Goal: Information Seeking & Learning: Compare options

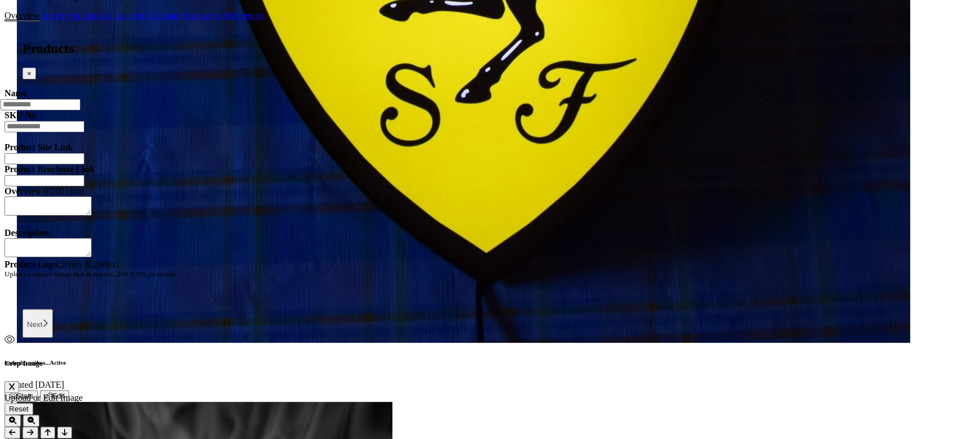
scroll to position [1186, 0]
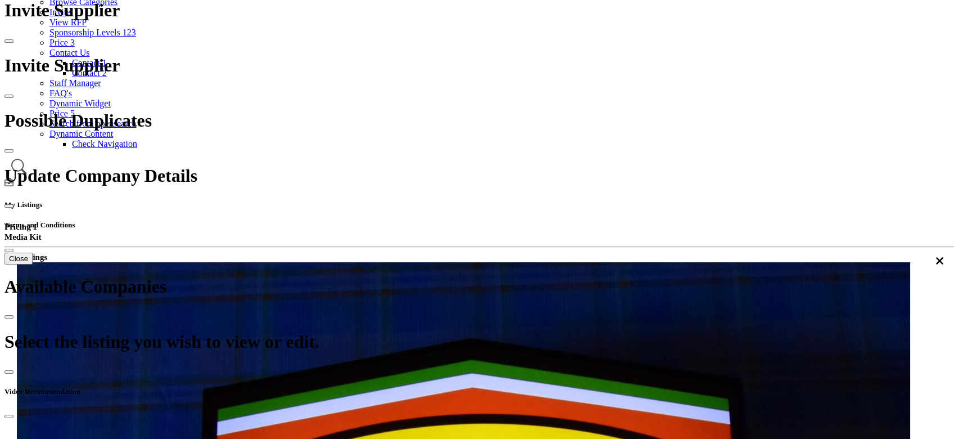
scroll to position [107, 0]
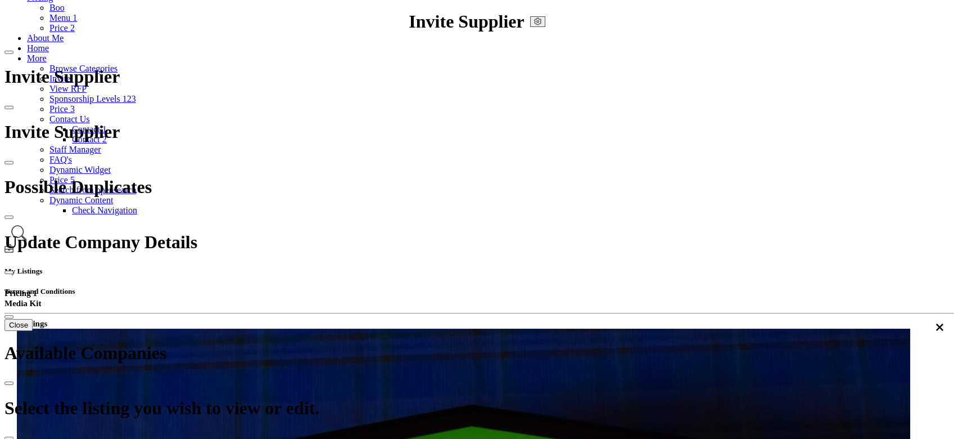
scroll to position [150, 0]
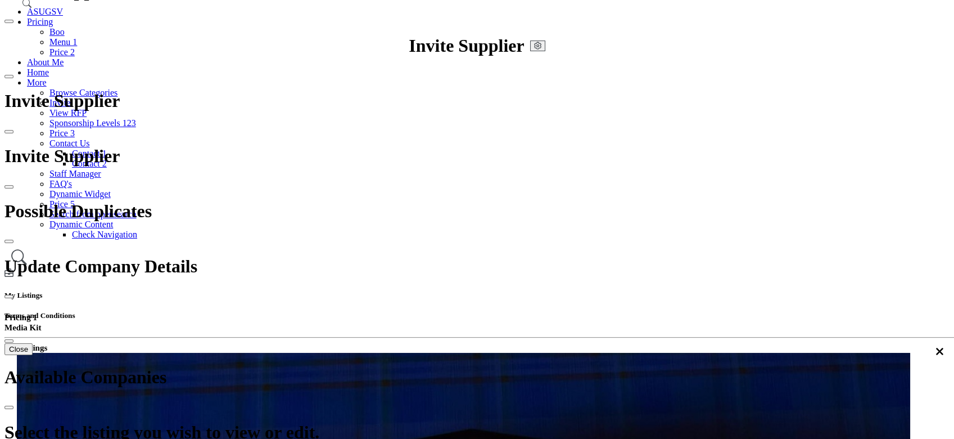
scroll to position [0, 0]
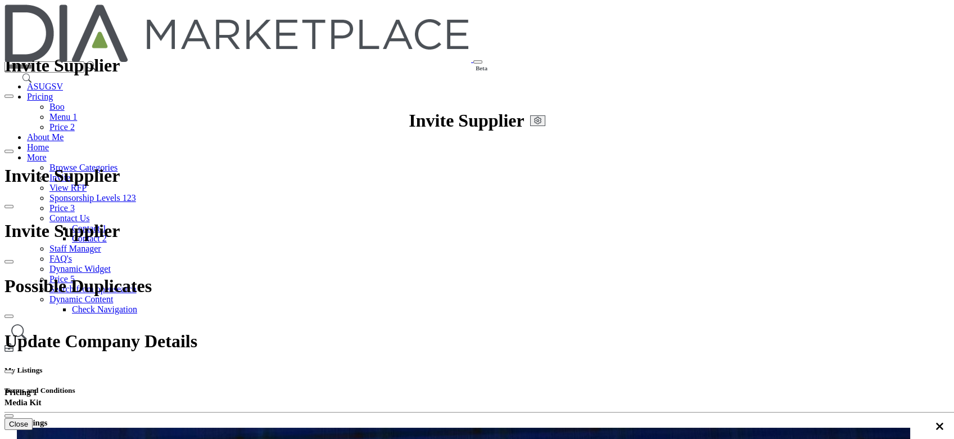
click at [118, 163] on link "Browse Categories" at bounding box center [83, 168] width 68 height 10
click at [47, 152] on link "More" at bounding box center [37, 157] width 20 height 10
click at [118, 163] on link "Browse Categories" at bounding box center [83, 168] width 68 height 10
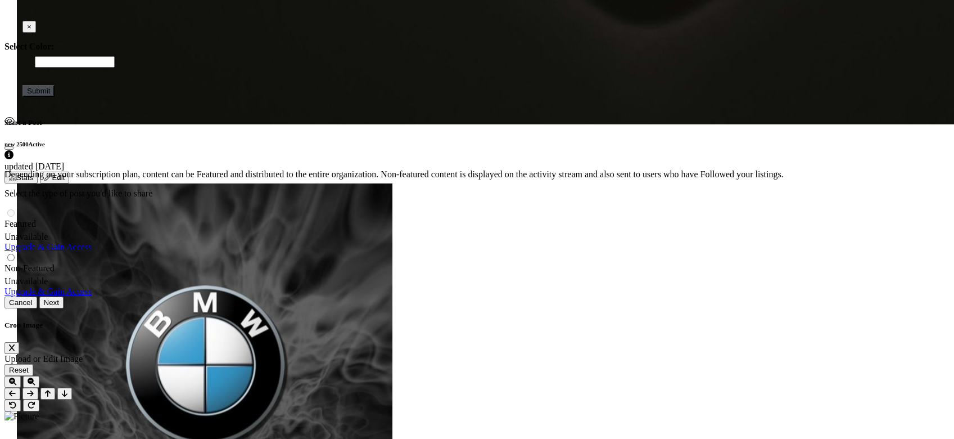
scroll to position [2999, 0]
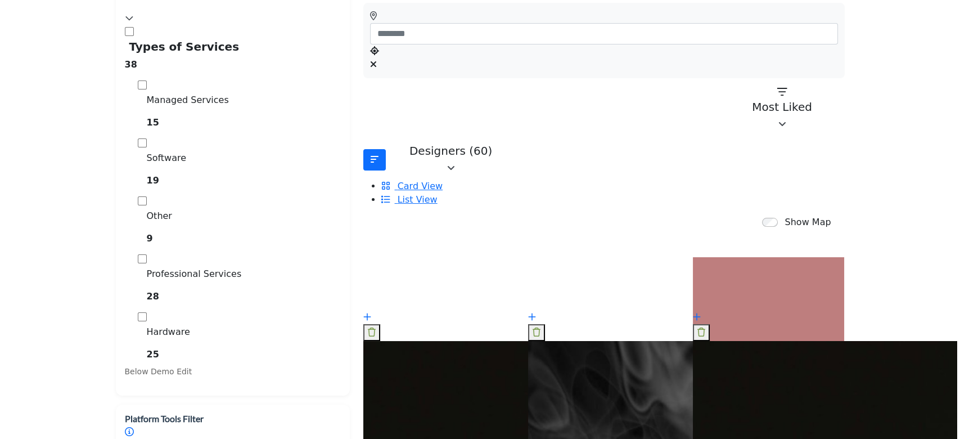
scroll to position [374, 0]
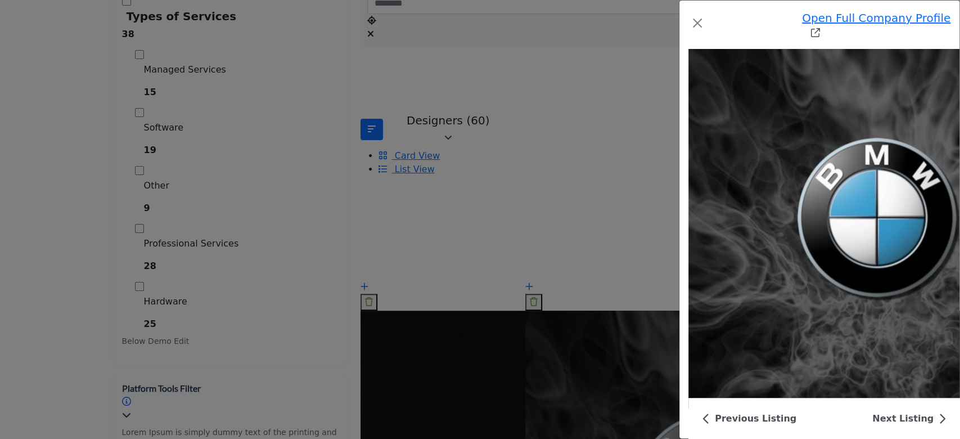
scroll to position [3677, 0]
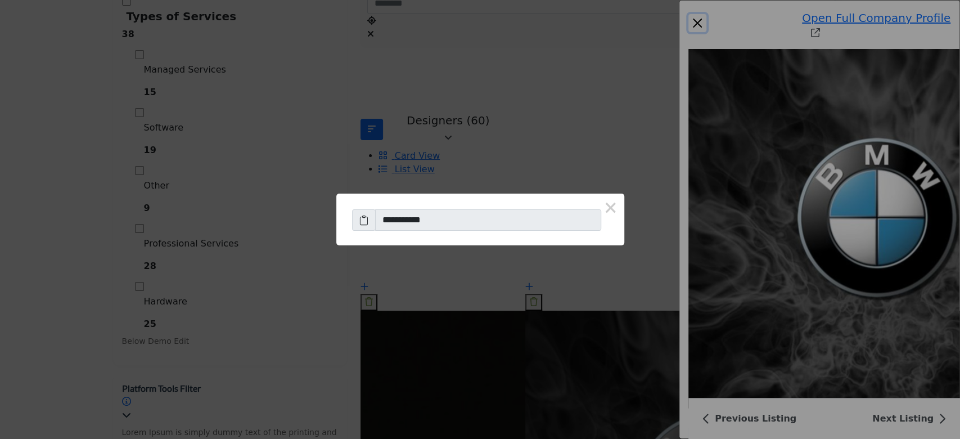
click at [597, 207] on button "×" at bounding box center [610, 206] width 27 height 27
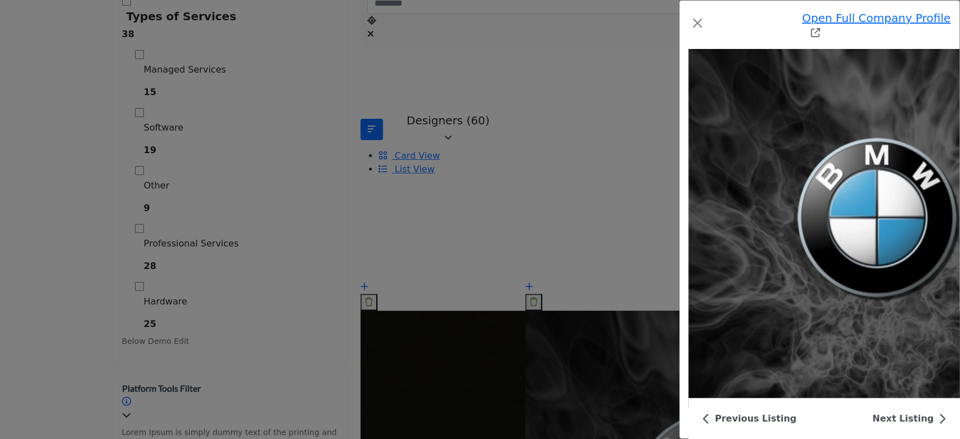
type input "**********"
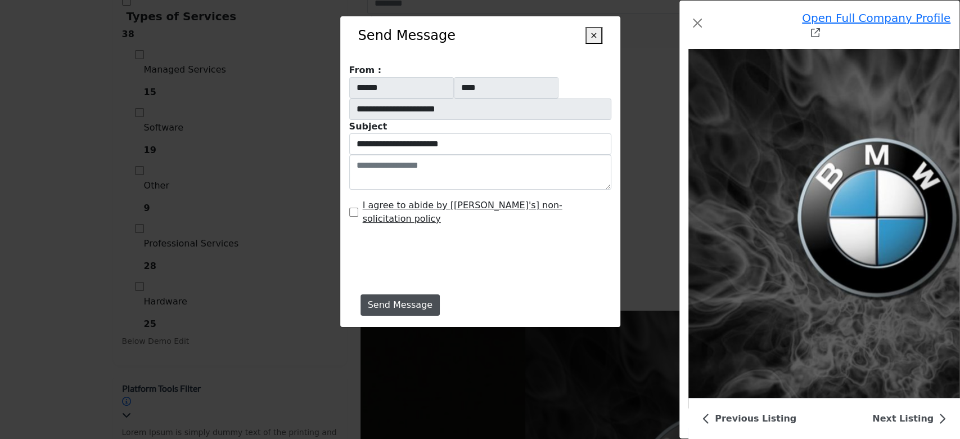
click at [598, 36] on button "×" at bounding box center [593, 35] width 16 height 17
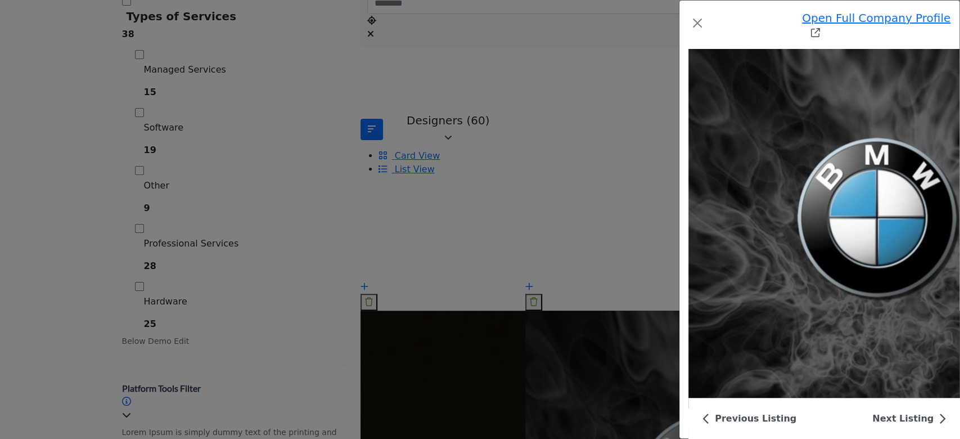
scroll to position [3452, 0]
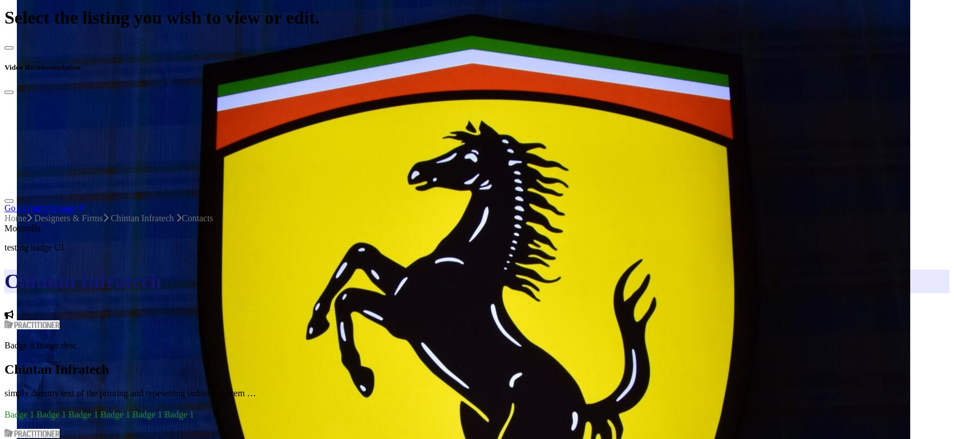
scroll to position [675, 0]
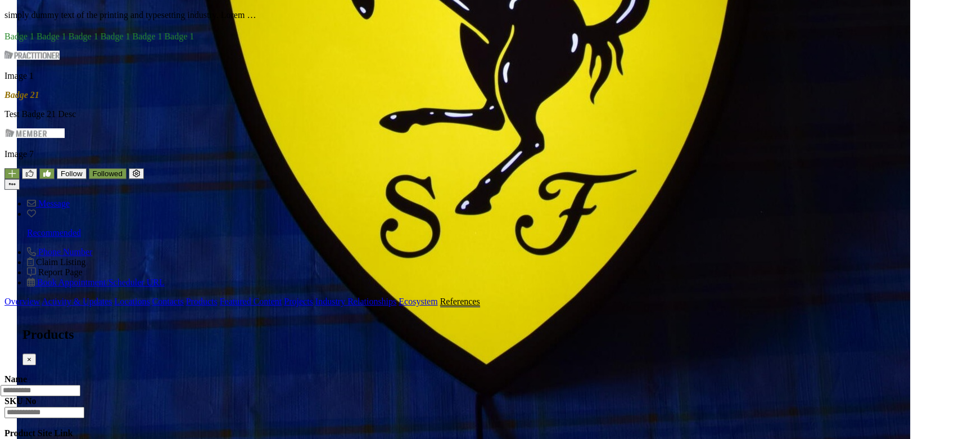
scroll to position [974, 0]
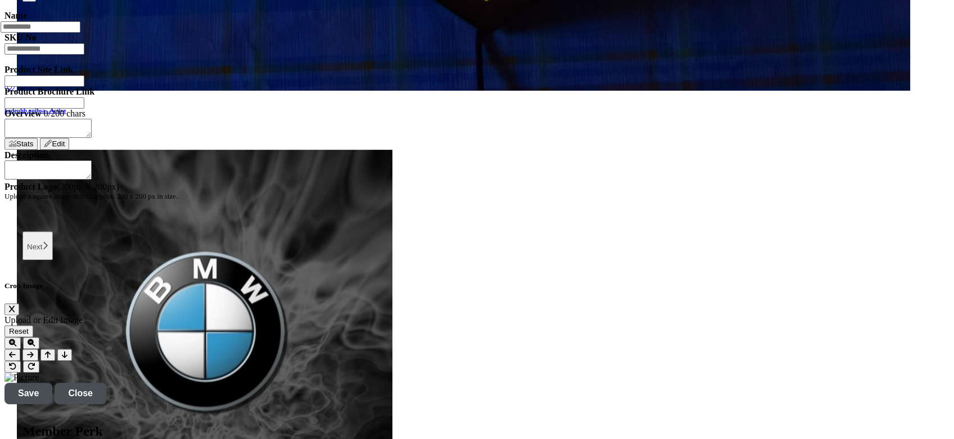
scroll to position [1274, 0]
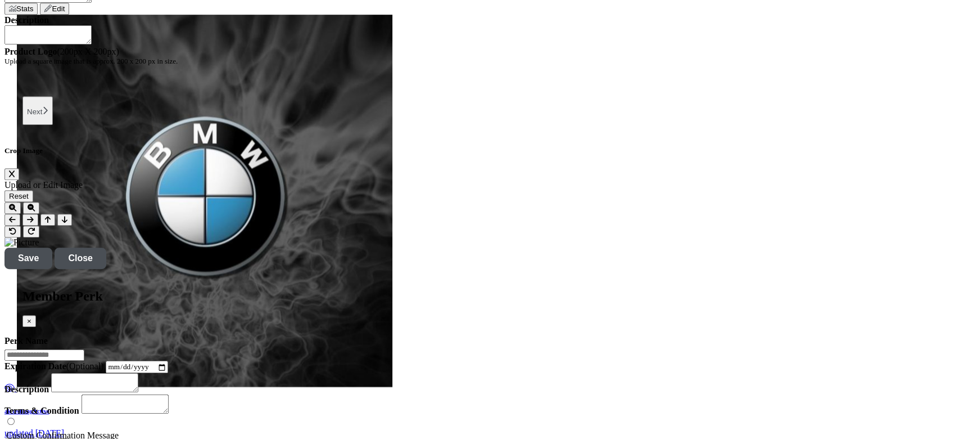
scroll to position [1499, 0]
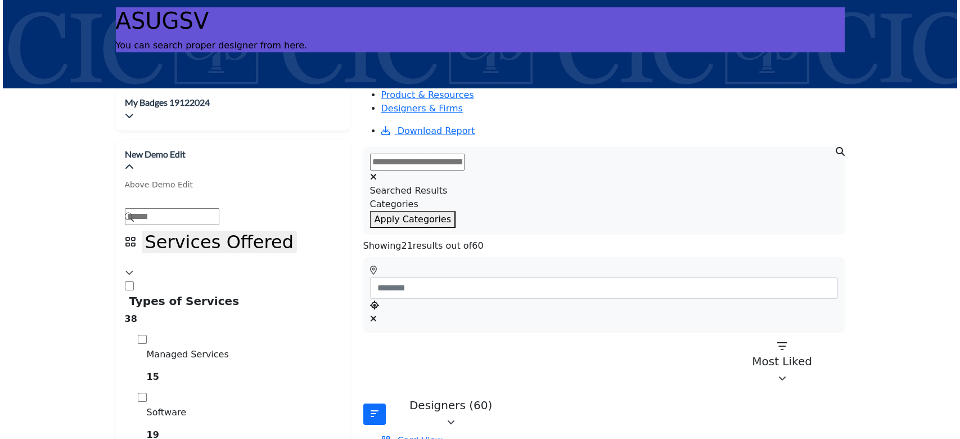
scroll to position [374, 0]
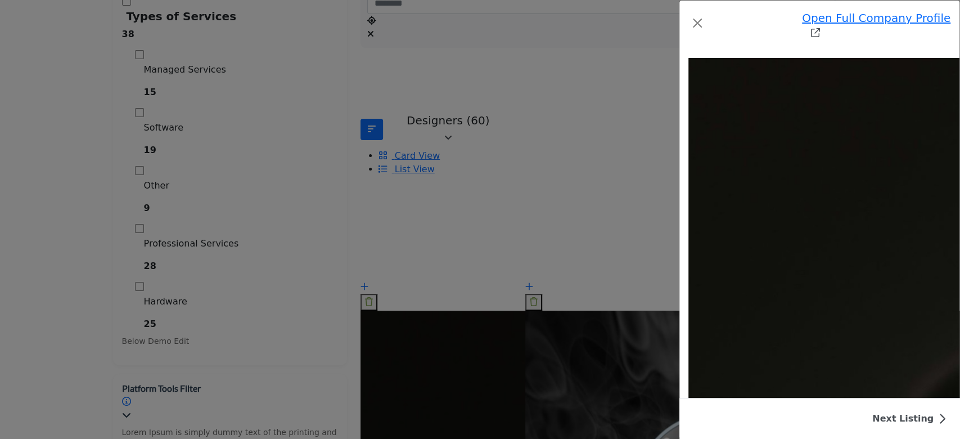
scroll to position [3507, 0]
click at [688, 14] on button "Close" at bounding box center [697, 23] width 18 height 18
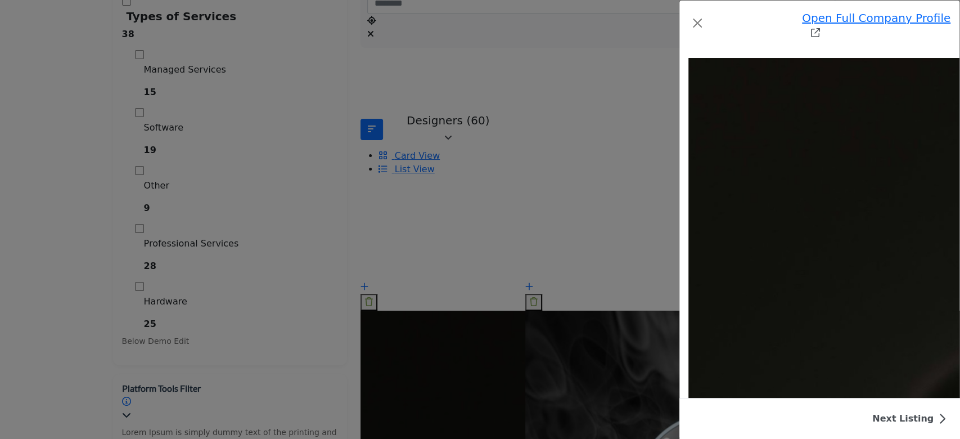
scroll to position [0, 0]
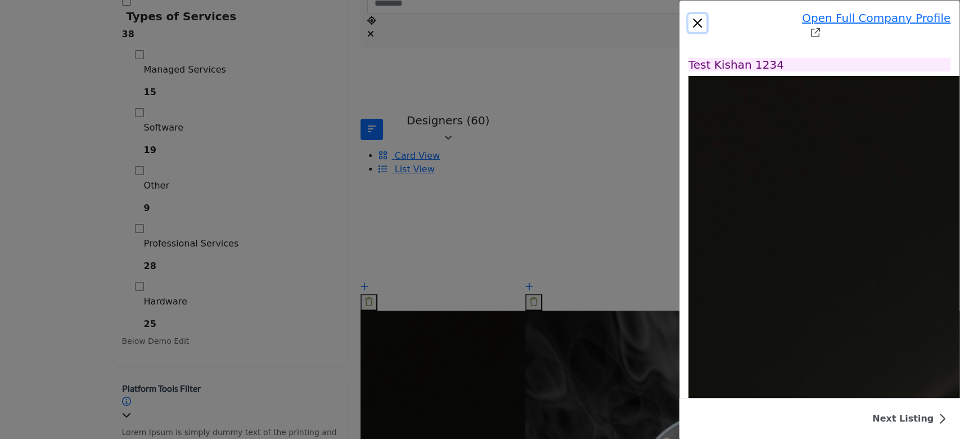
click at [688, 20] on button "Close" at bounding box center [697, 23] width 18 height 18
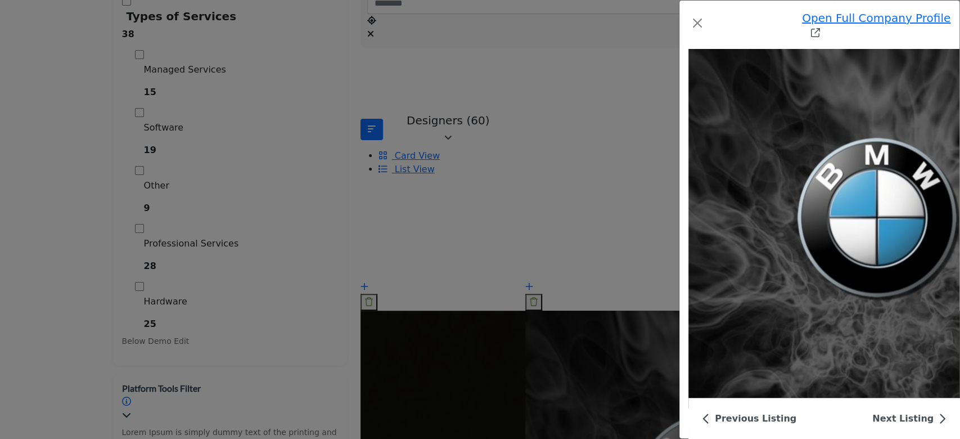
scroll to position [3677, 0]
type input "**********"
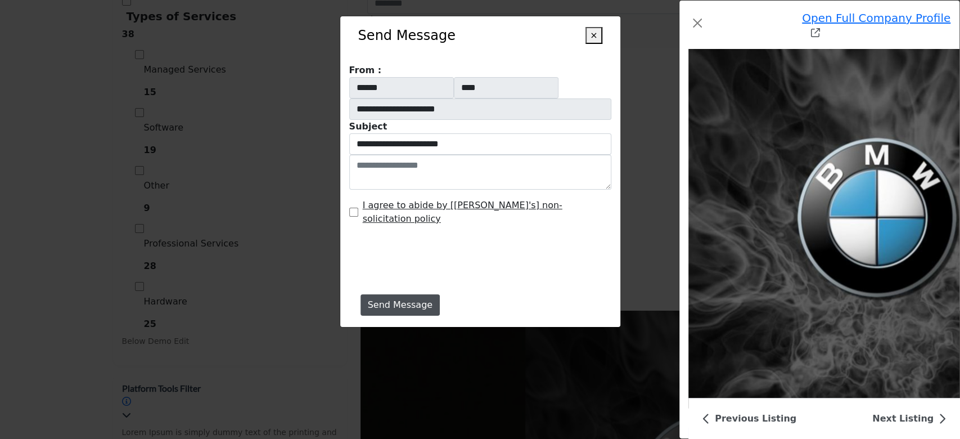
click at [591, 29] on button "×" at bounding box center [593, 35] width 16 height 17
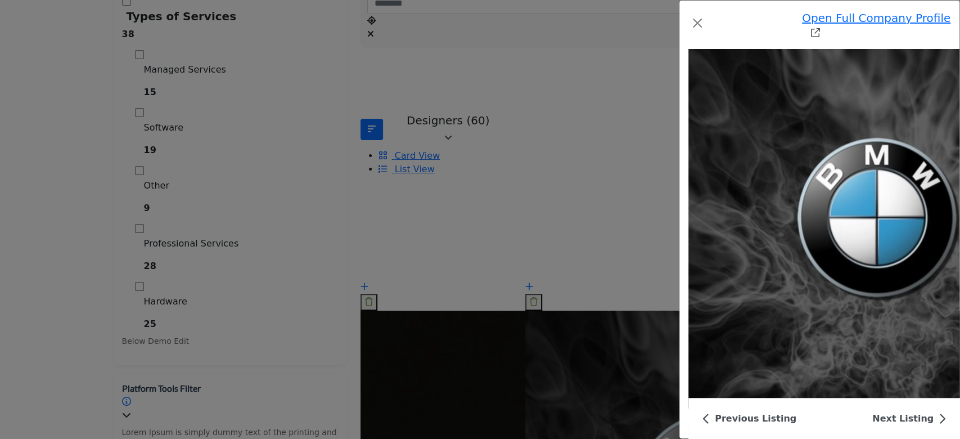
scroll to position [3378, 0]
